Goal: Feedback & Contribution: Contribute content

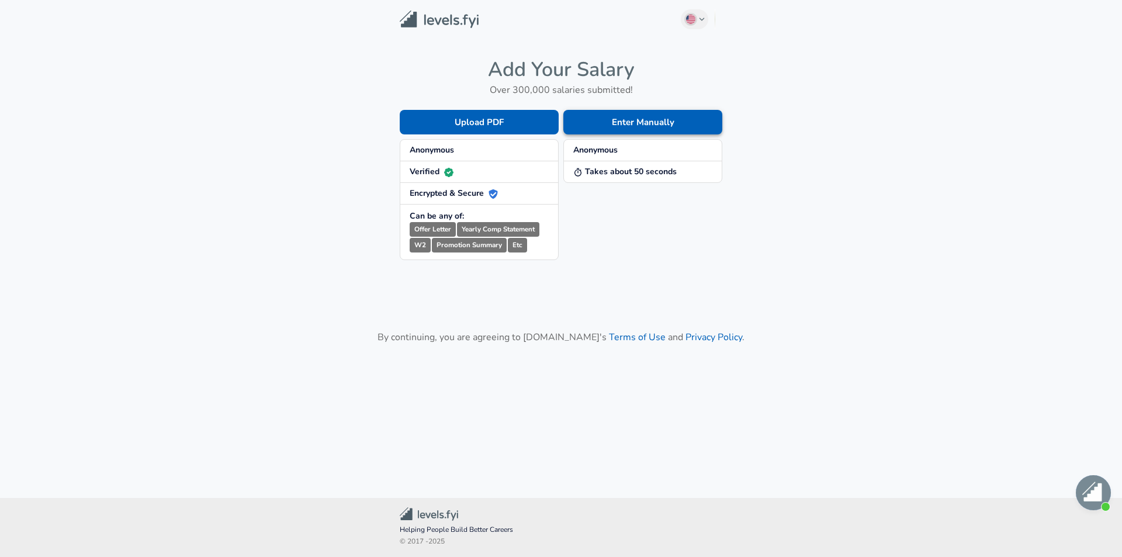
click at [643, 123] on button "Enter Manually" at bounding box center [642, 122] width 159 height 25
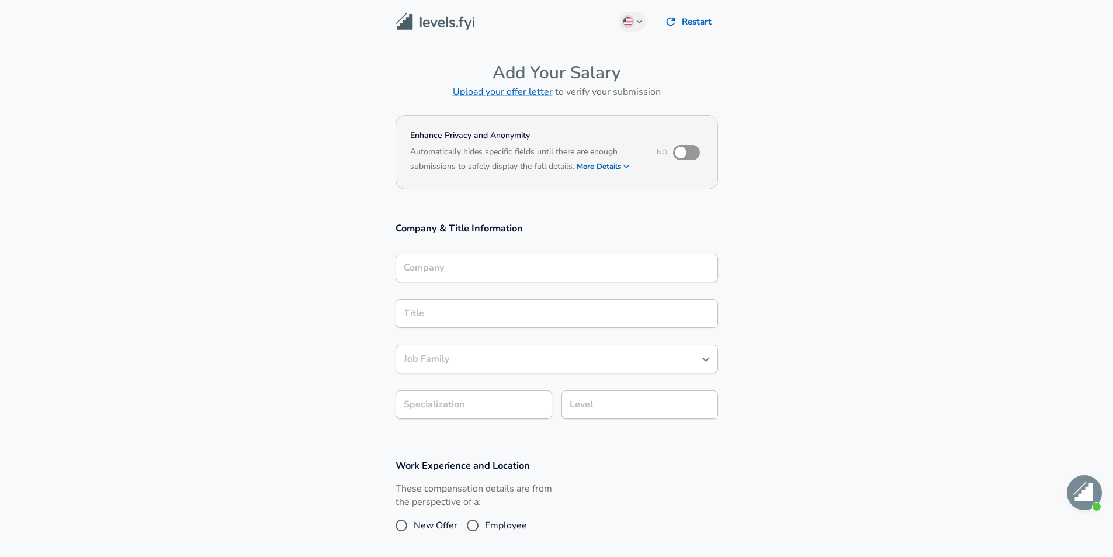
click at [556, 266] on input "Company" at bounding box center [557, 268] width 312 height 18
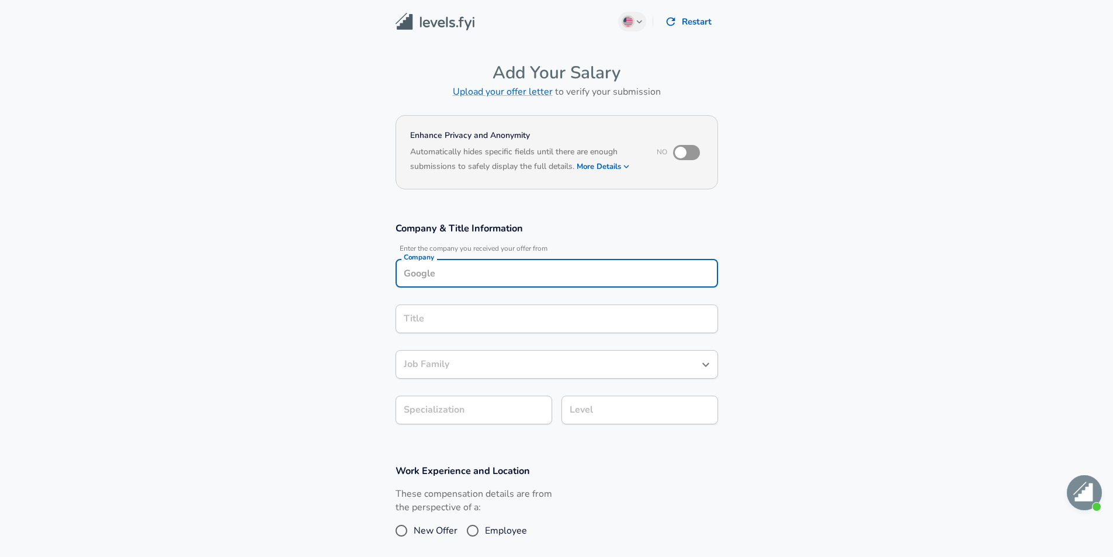
scroll to position [12, 0]
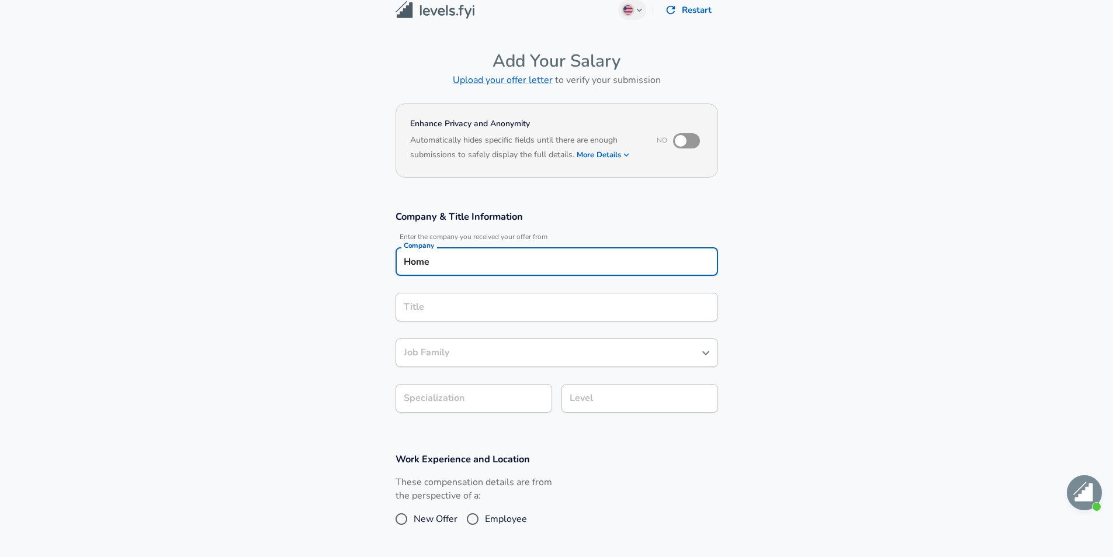
type input "Home"
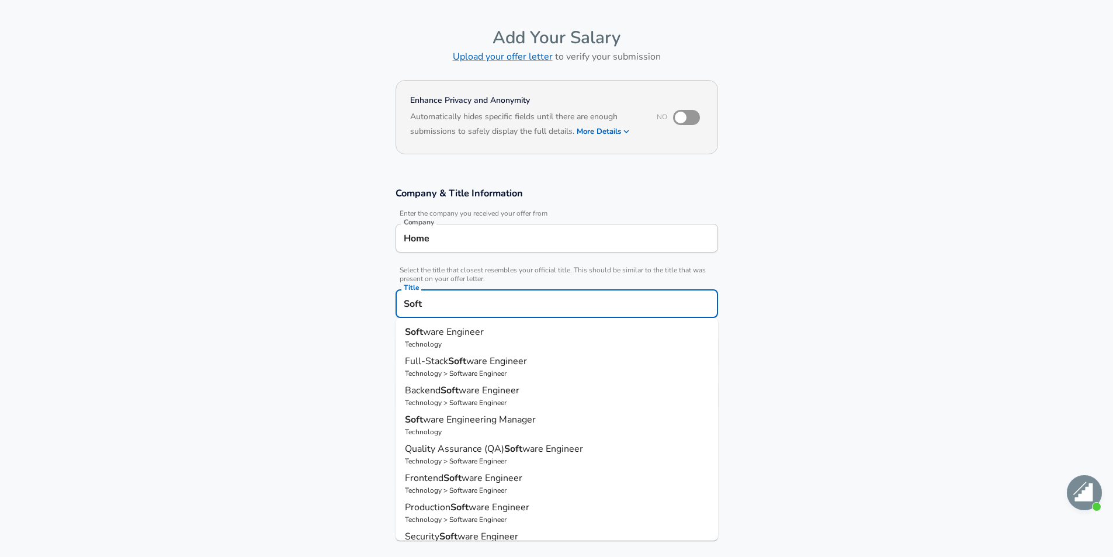
click at [428, 333] on span "ware Engineer" at bounding box center [453, 332] width 61 height 13
type input "Software Engineer"
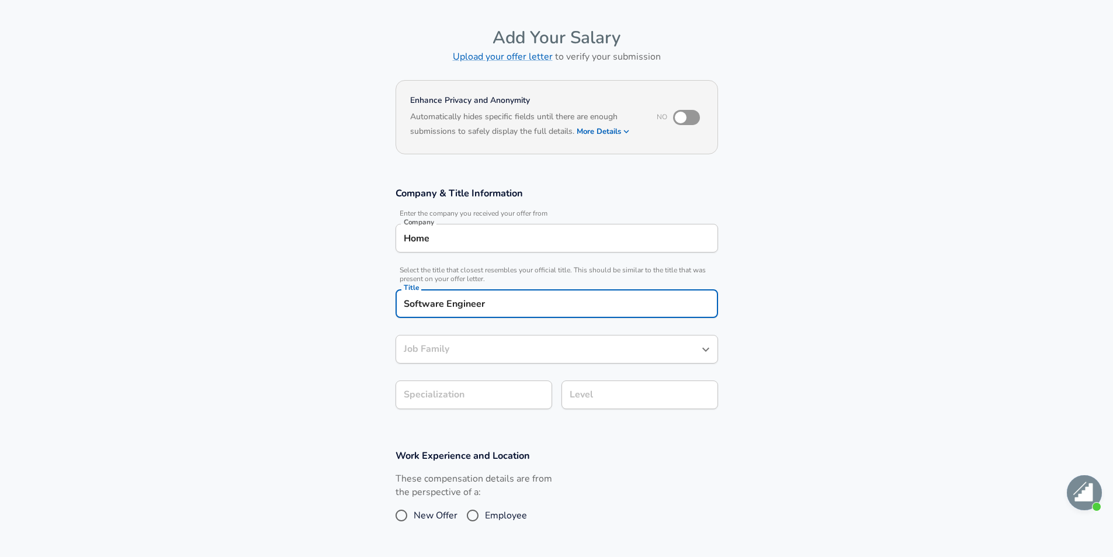
type input "Software Engineer"
click at [478, 394] on body "English ([GEOGRAPHIC_DATA]) Change Restart Add Your Salary Upload your offer le…" at bounding box center [556, 243] width 1113 height 557
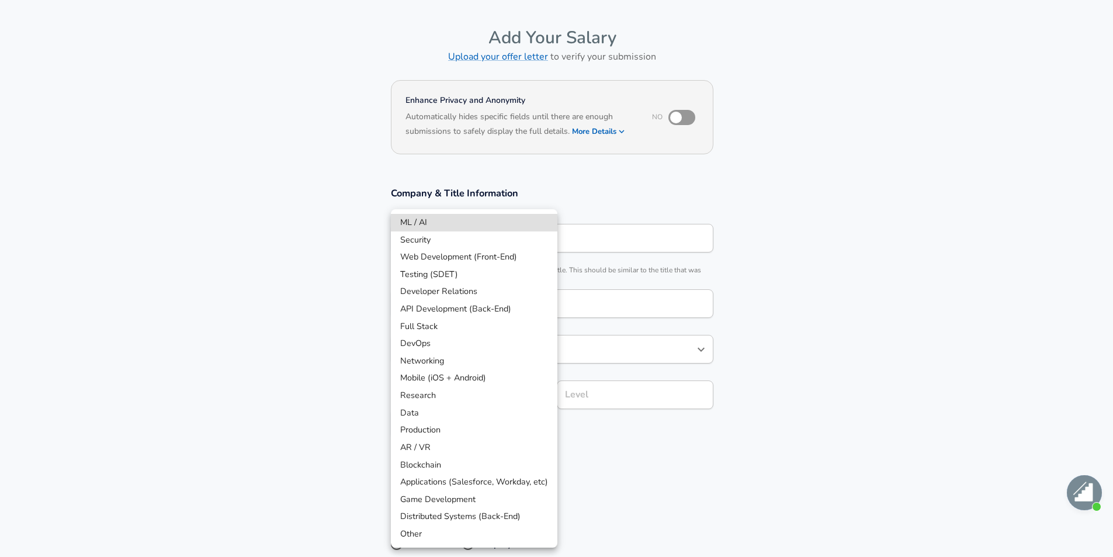
scroll to position [70, 0]
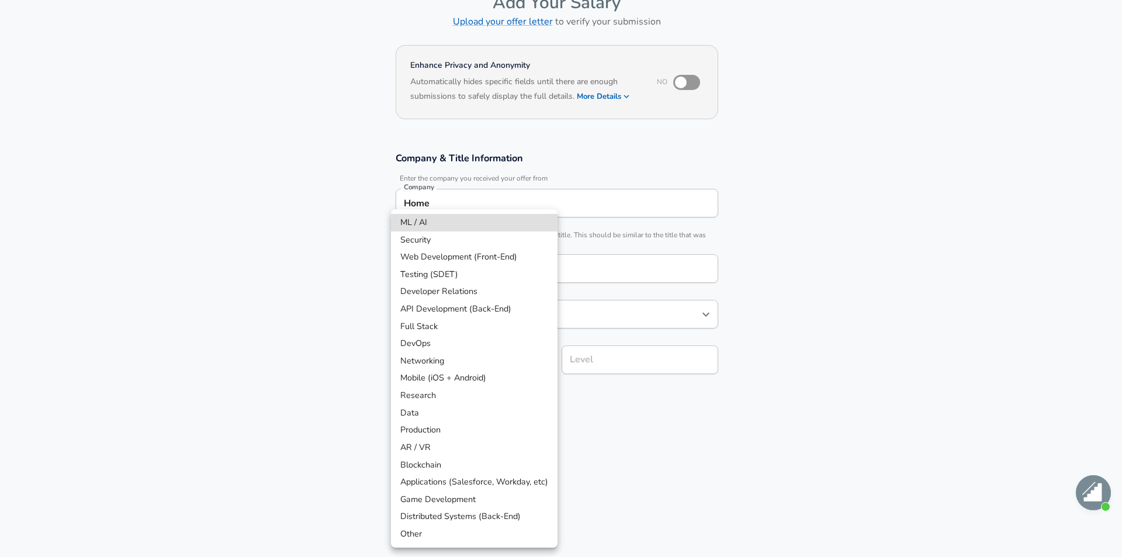
click at [468, 337] on li "DevOps" at bounding box center [474, 344] width 167 height 18
type input "DevOps"
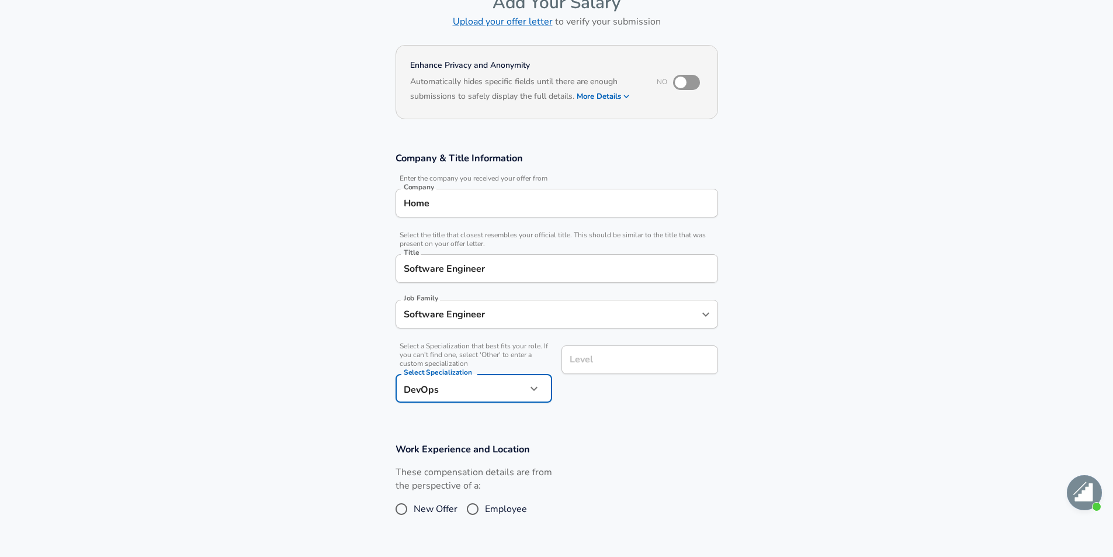
click at [639, 374] on div "Level" at bounding box center [640, 359] width 157 height 29
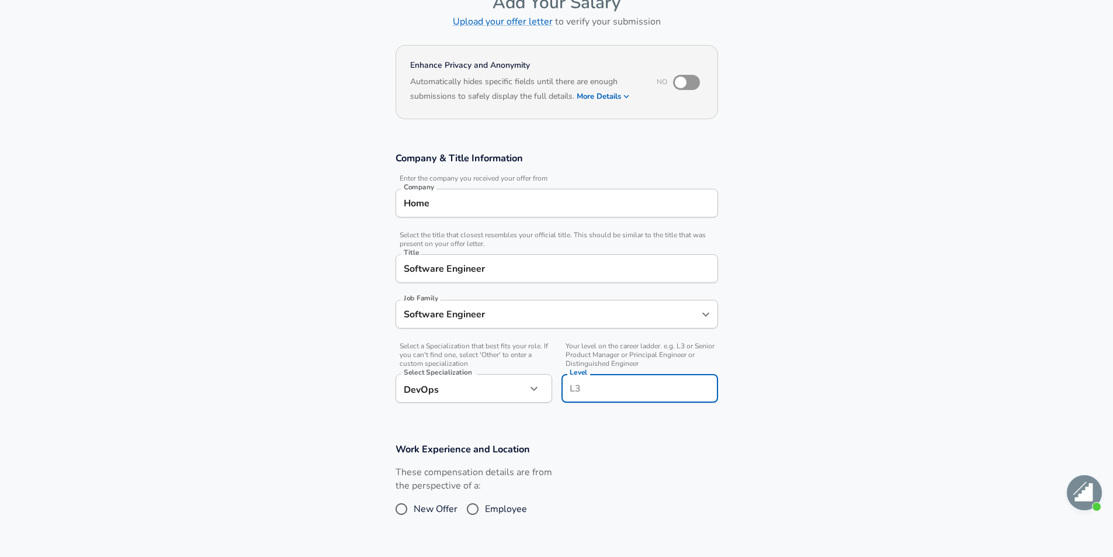
scroll to position [94, 0]
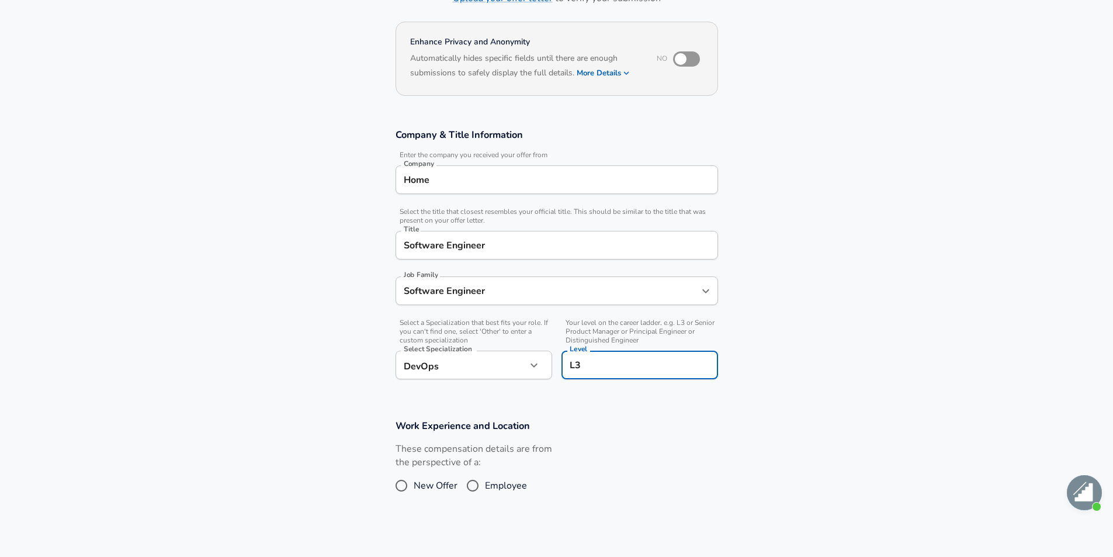
type input "L3"
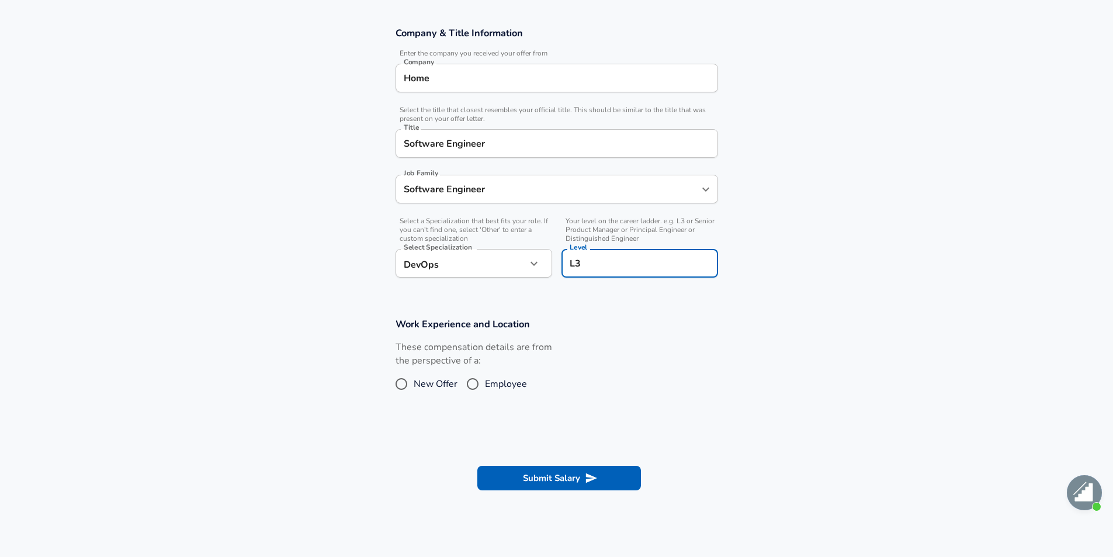
scroll to position [210, 0]
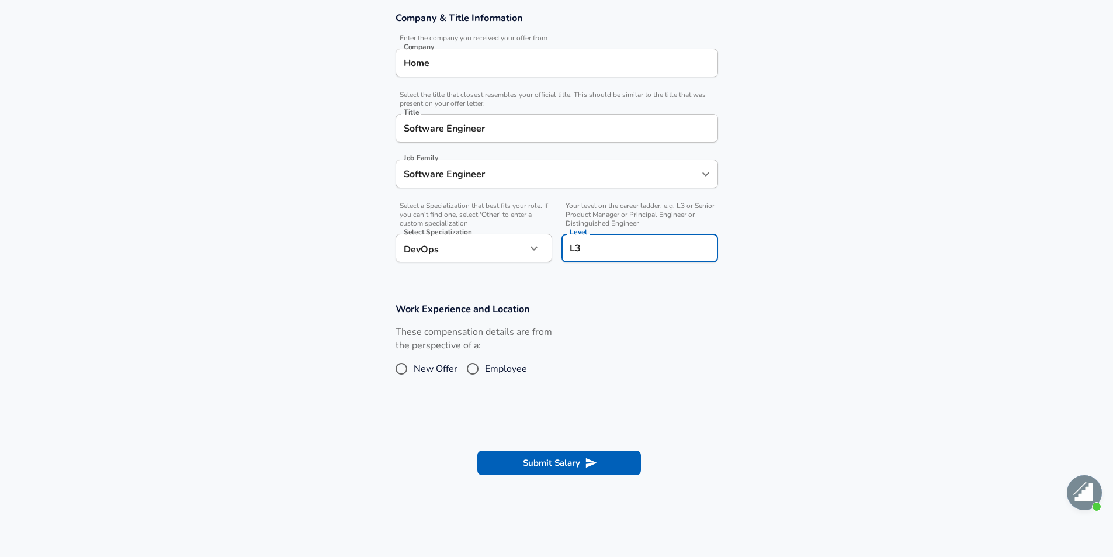
click at [483, 368] on input "Employee" at bounding box center [473, 368] width 25 height 19
radio input "true"
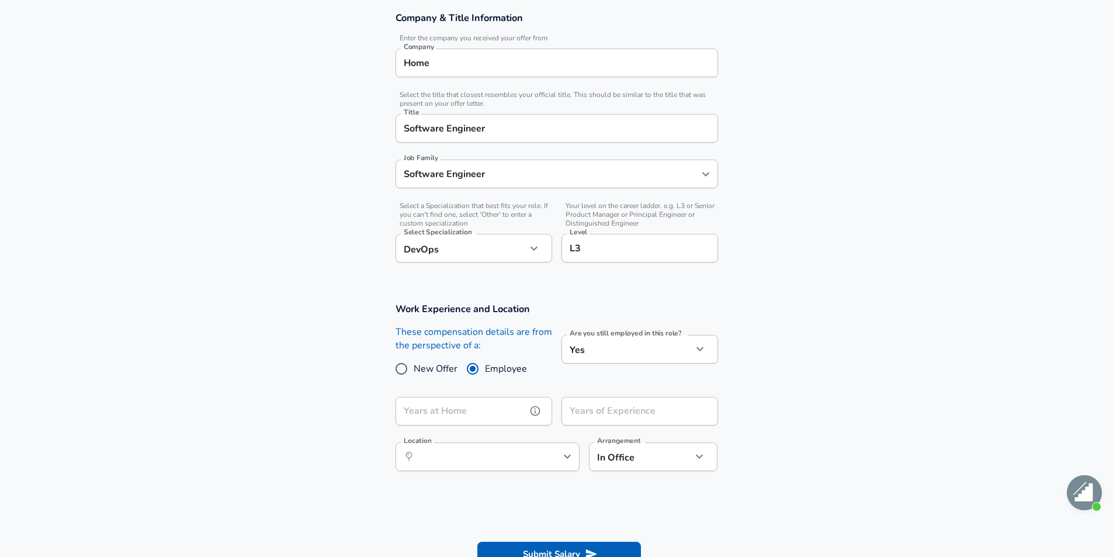
click at [504, 406] on input "Years at Home" at bounding box center [461, 411] width 131 height 29
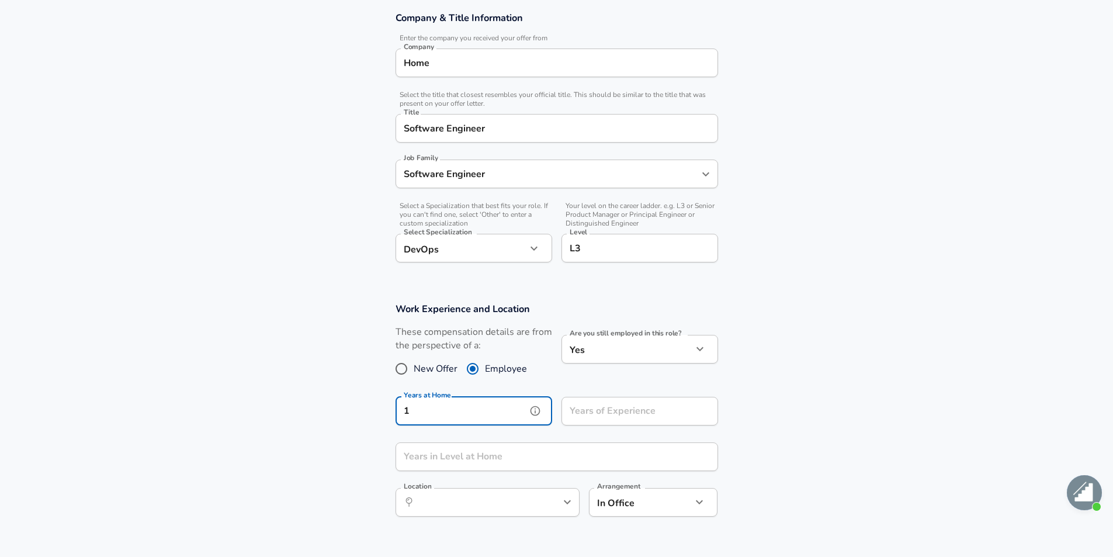
type input "1"
click at [617, 424] on input "Years of Experience" at bounding box center [627, 411] width 131 height 29
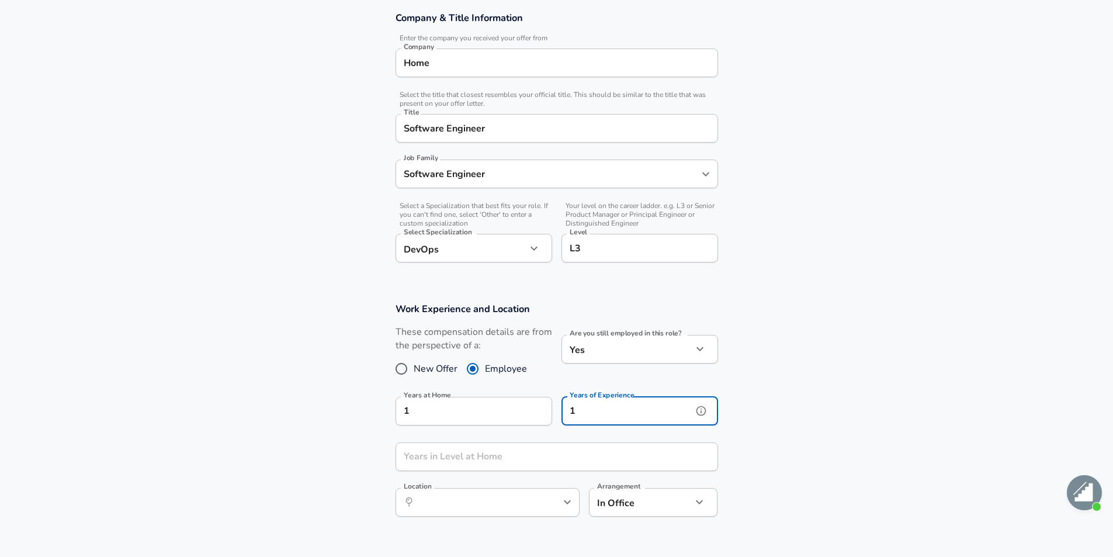
type input "1"
click at [528, 458] on input "Years in Level at Home" at bounding box center [544, 456] width 297 height 29
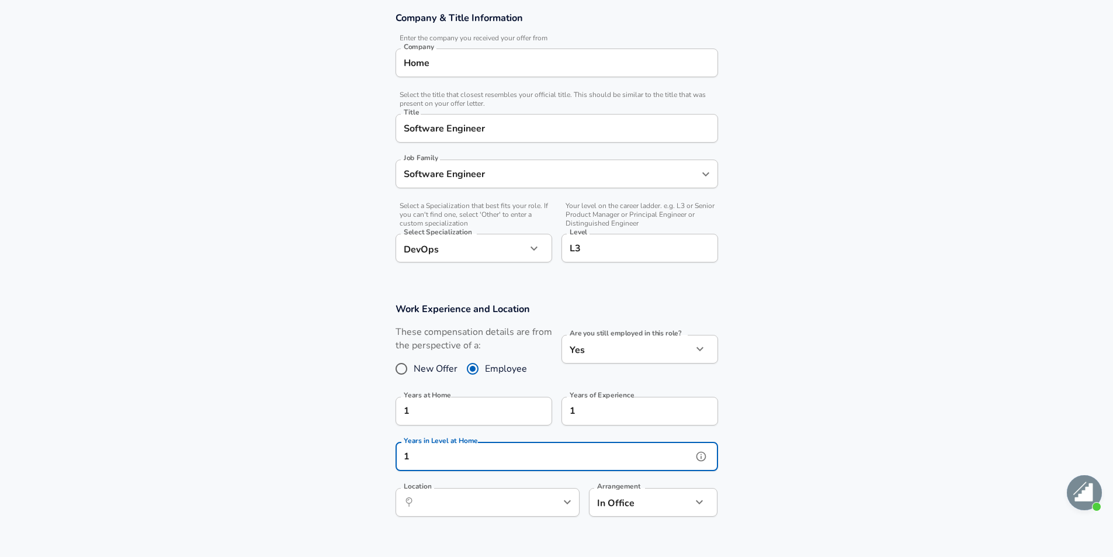
scroll to position [1, 0]
click at [552, 515] on div "​ Location" at bounding box center [488, 502] width 184 height 29
type input "1"
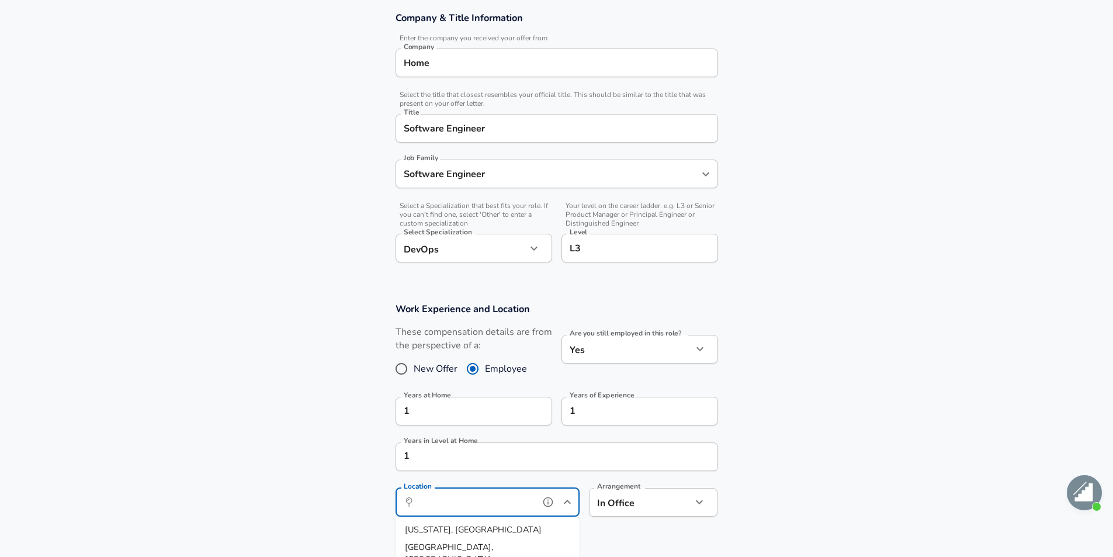
scroll to position [0, 0]
click at [467, 529] on li "[US_STATE], [GEOGRAPHIC_DATA]" at bounding box center [488, 530] width 184 height 18
type input "[US_STATE], [GEOGRAPHIC_DATA]"
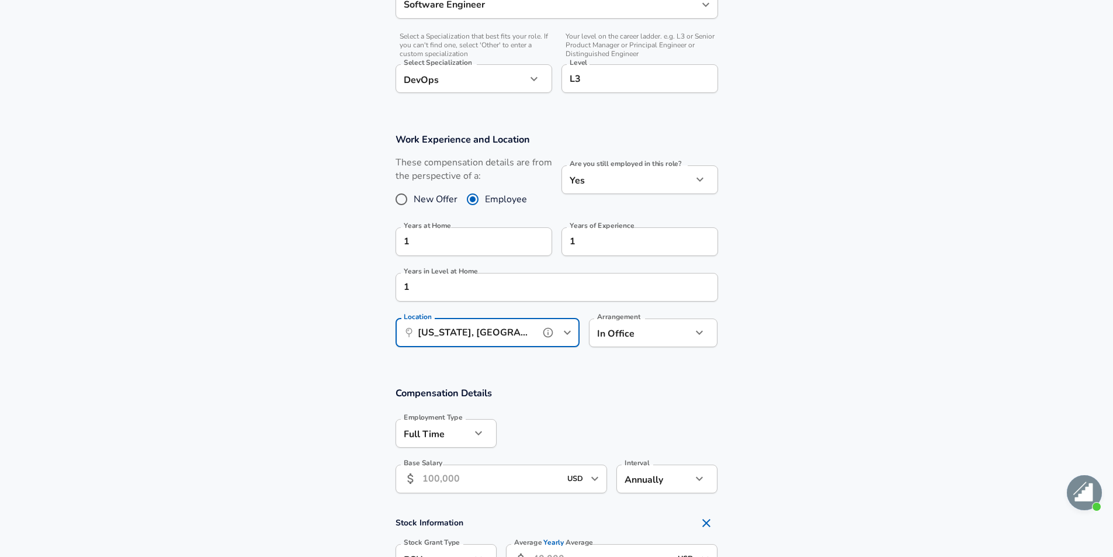
scroll to position [444, 0]
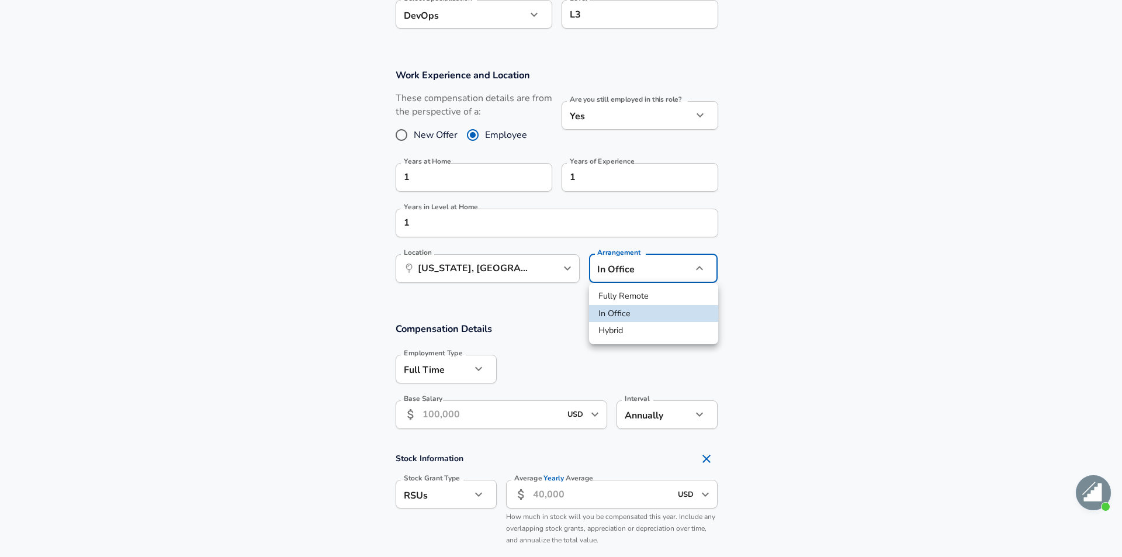
click at [618, 294] on li "Fully Remote" at bounding box center [653, 297] width 129 height 18
type input "remote"
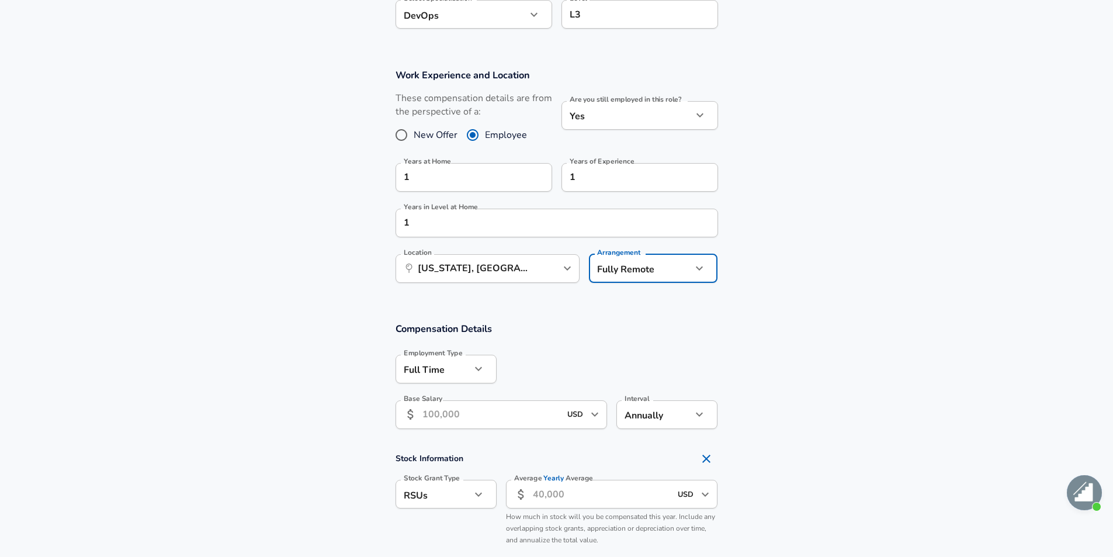
click at [500, 426] on input "Base Salary" at bounding box center [492, 414] width 139 height 29
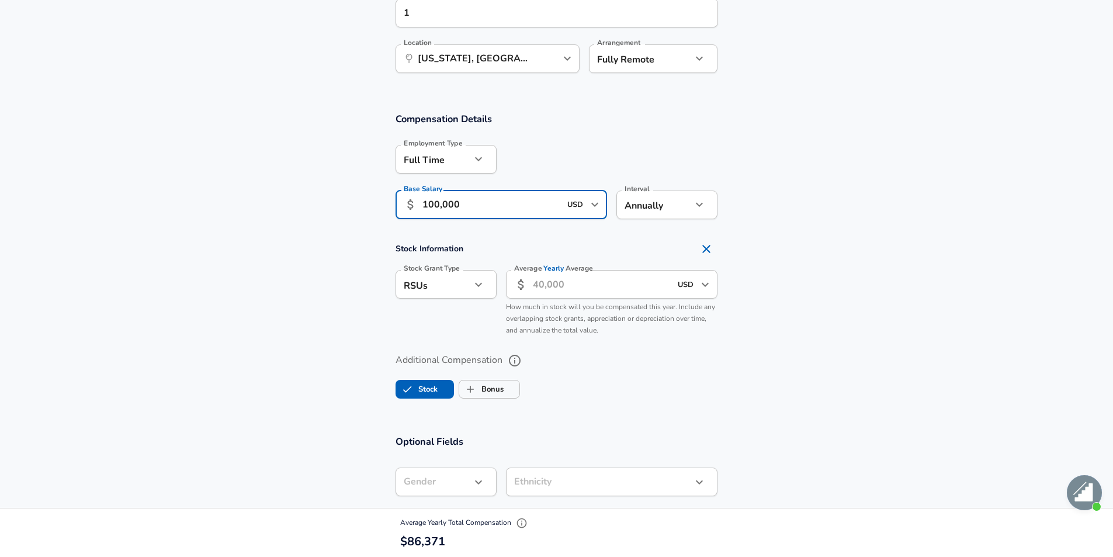
scroll to position [678, 0]
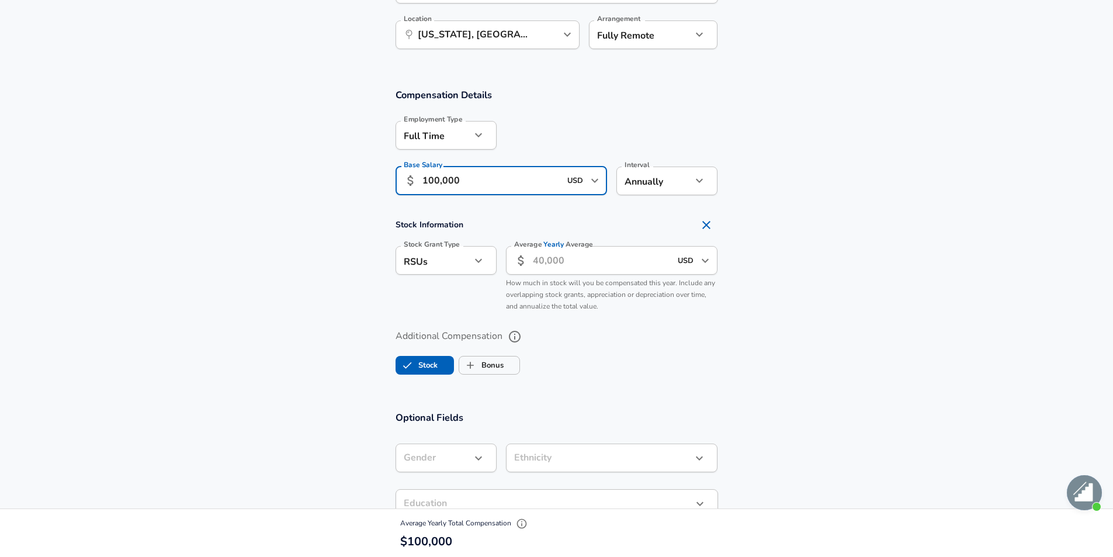
type input "100,000"
click at [617, 268] on input "Average Yearly Average" at bounding box center [602, 260] width 139 height 29
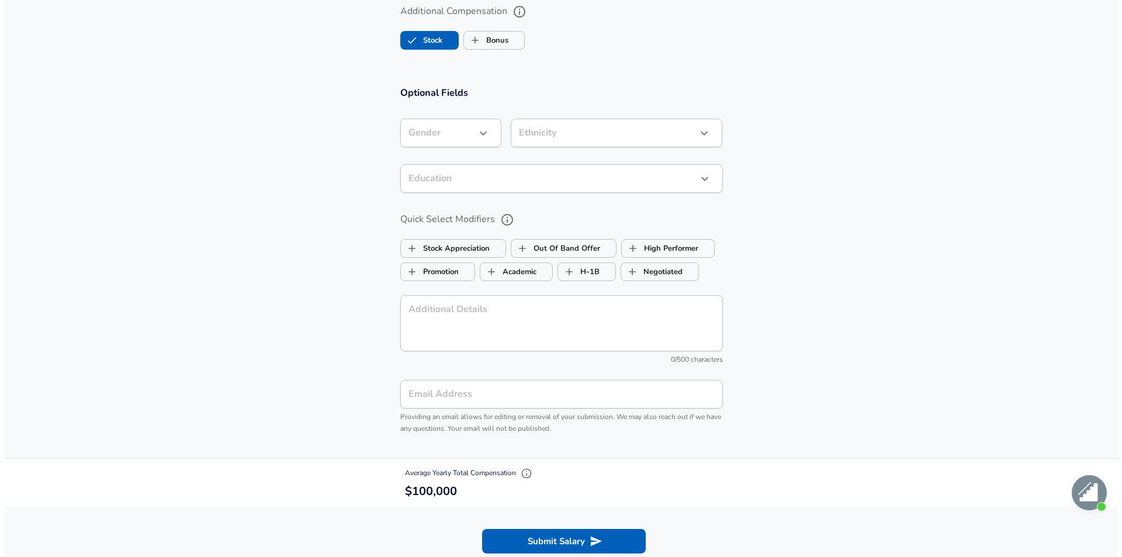
scroll to position [1204, 0]
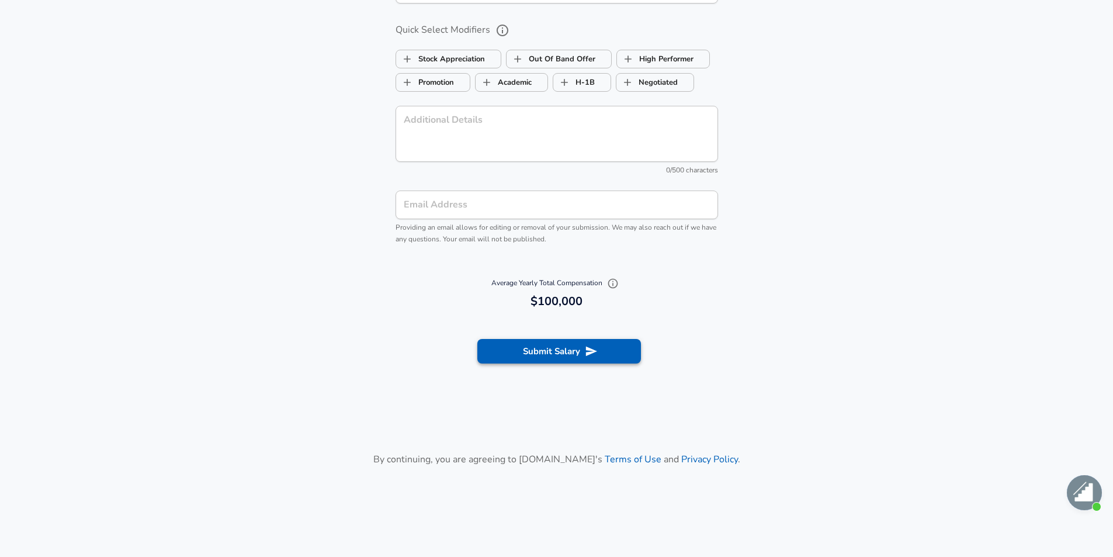
type input "0"
drag, startPoint x: 517, startPoint y: 345, endPoint x: 545, endPoint y: 344, distance: 28.1
click at [517, 344] on button "Submit Salary" at bounding box center [559, 351] width 164 height 25
